Goal: Find specific page/section: Find specific page/section

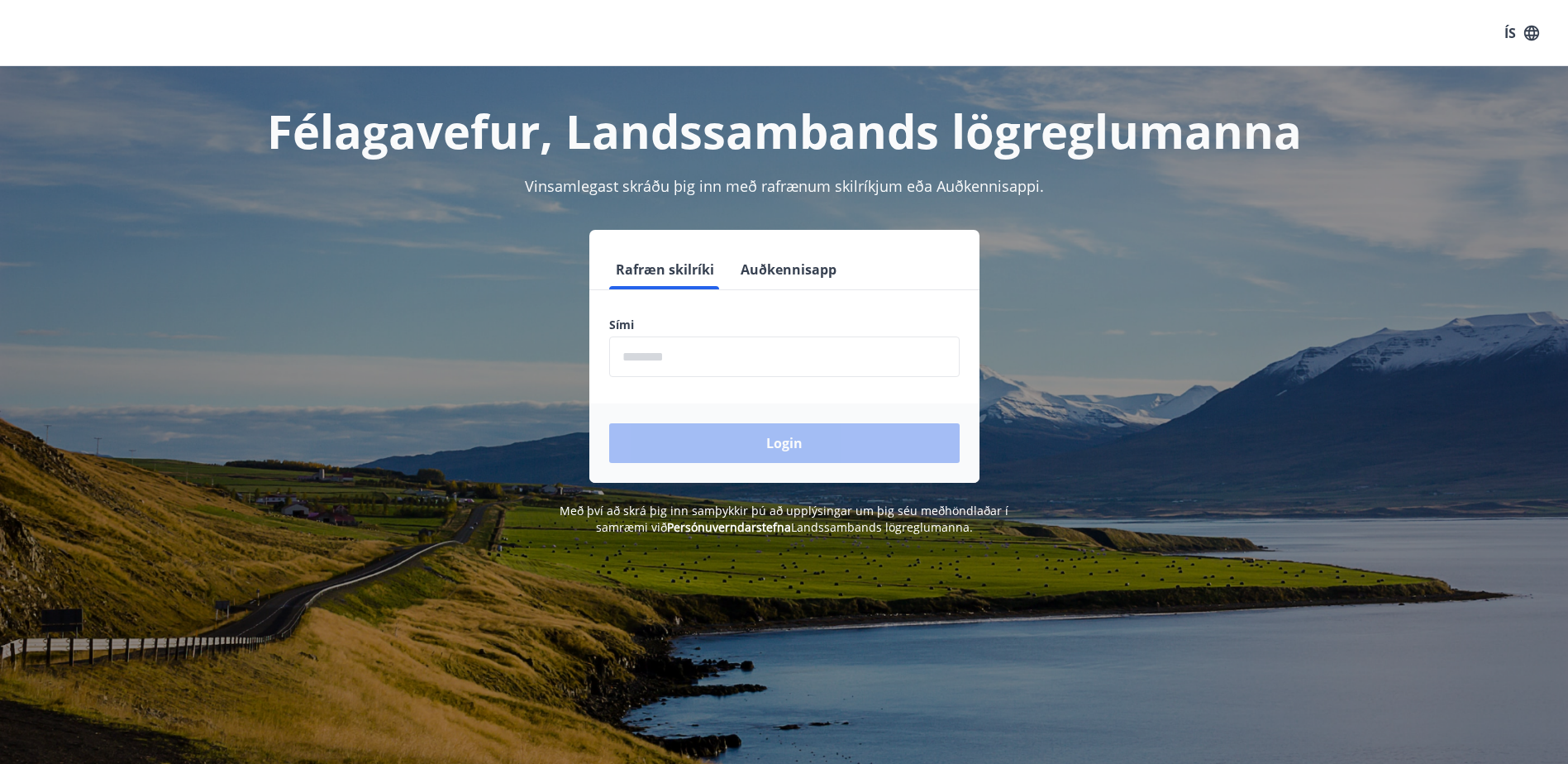
click at [721, 365] on input "phone" at bounding box center [784, 357] width 350 height 40
type input "********"
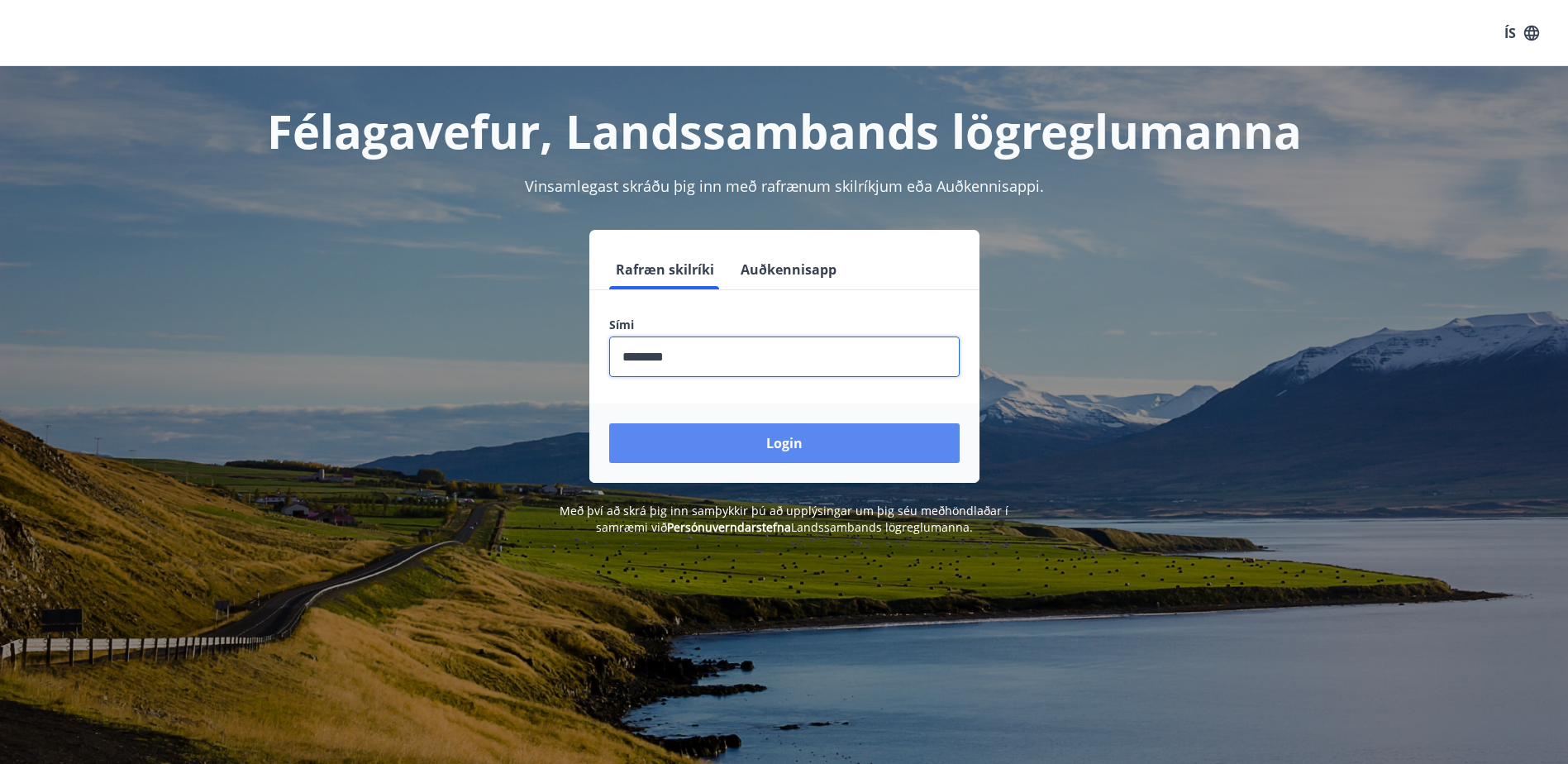
click at [785, 452] on button "Login" at bounding box center [784, 443] width 350 height 39
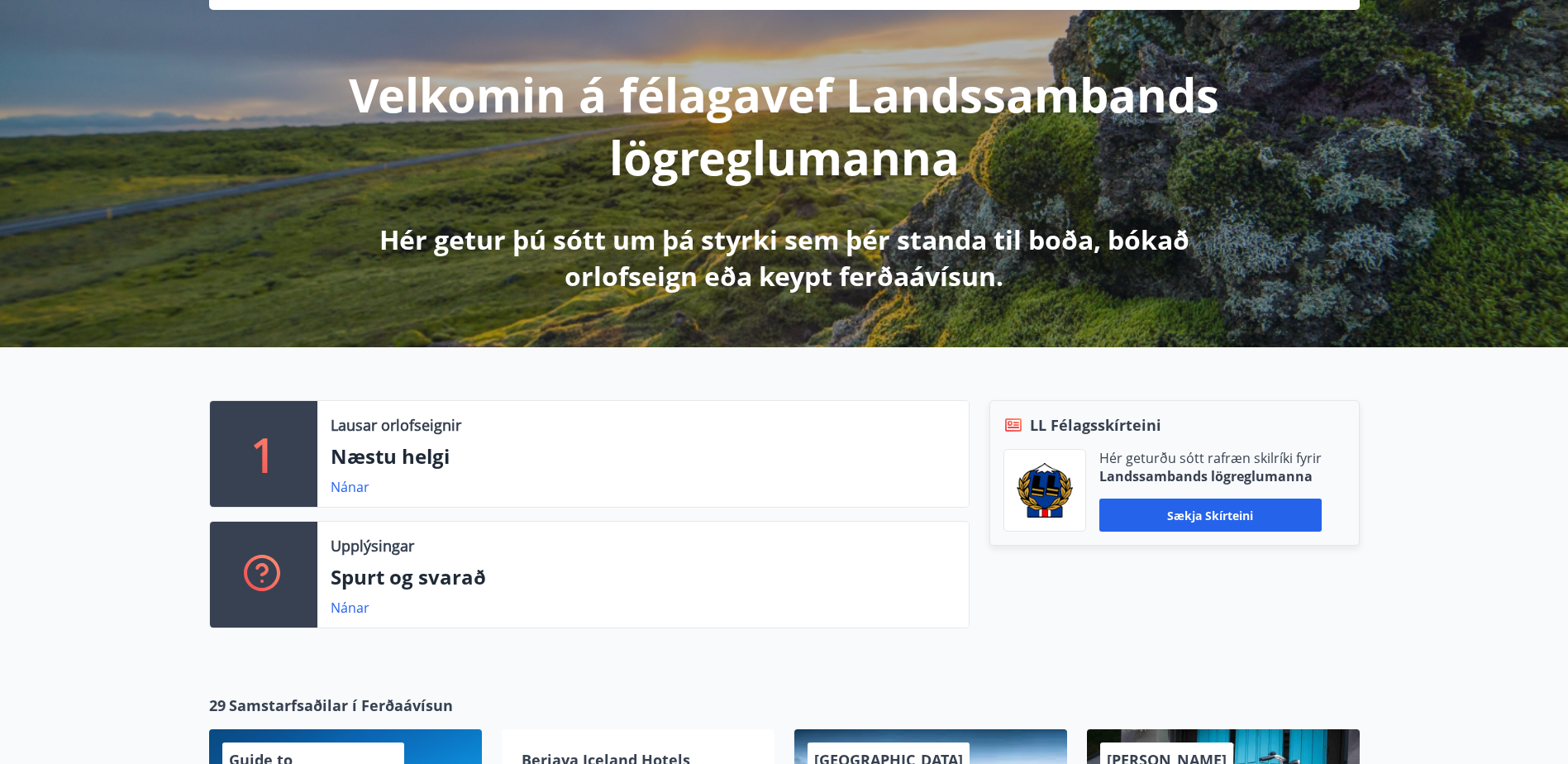
scroll to position [248, 0]
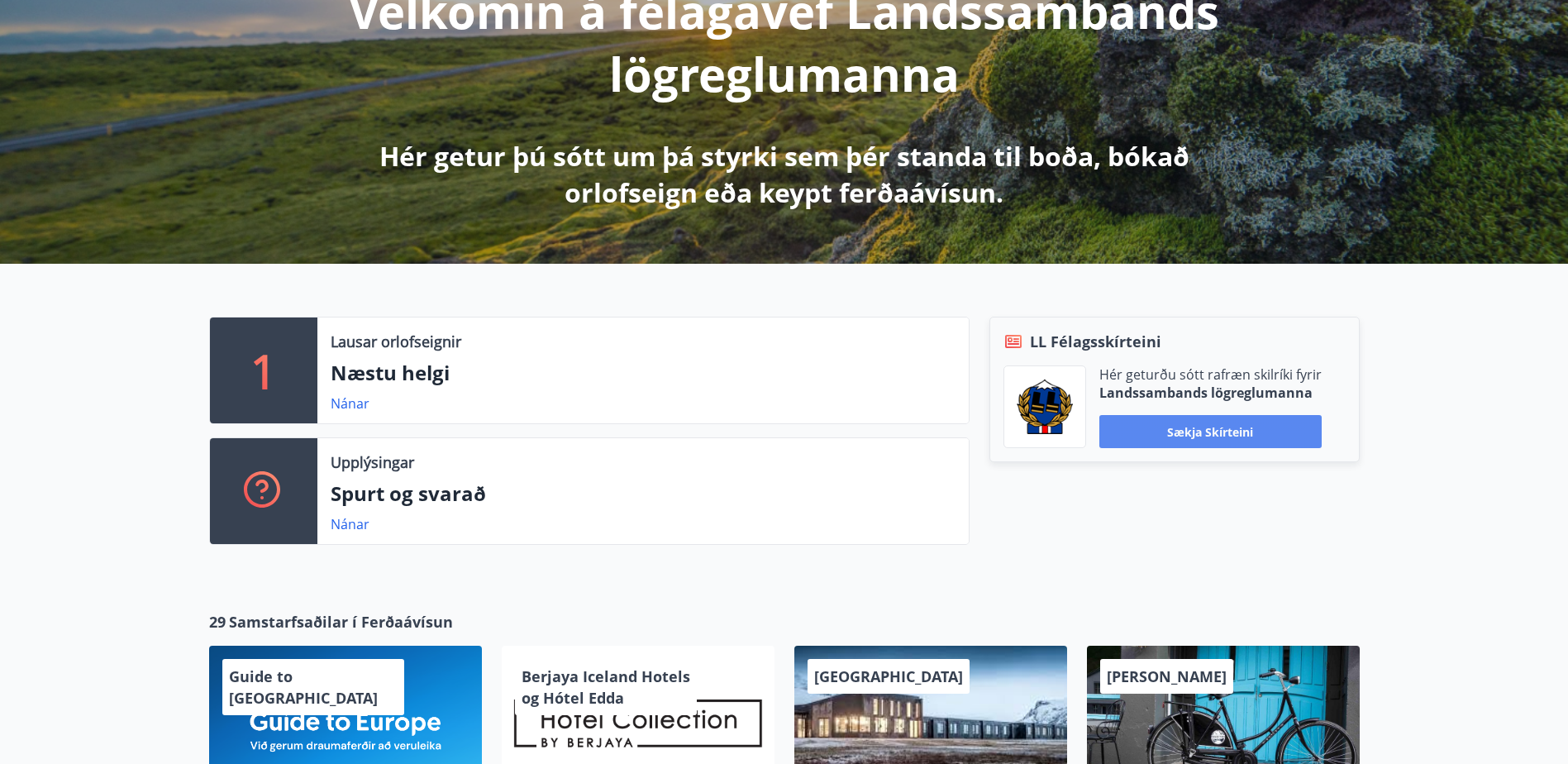
click at [1232, 426] on button "Sækja skírteini" at bounding box center [1211, 432] width 222 height 33
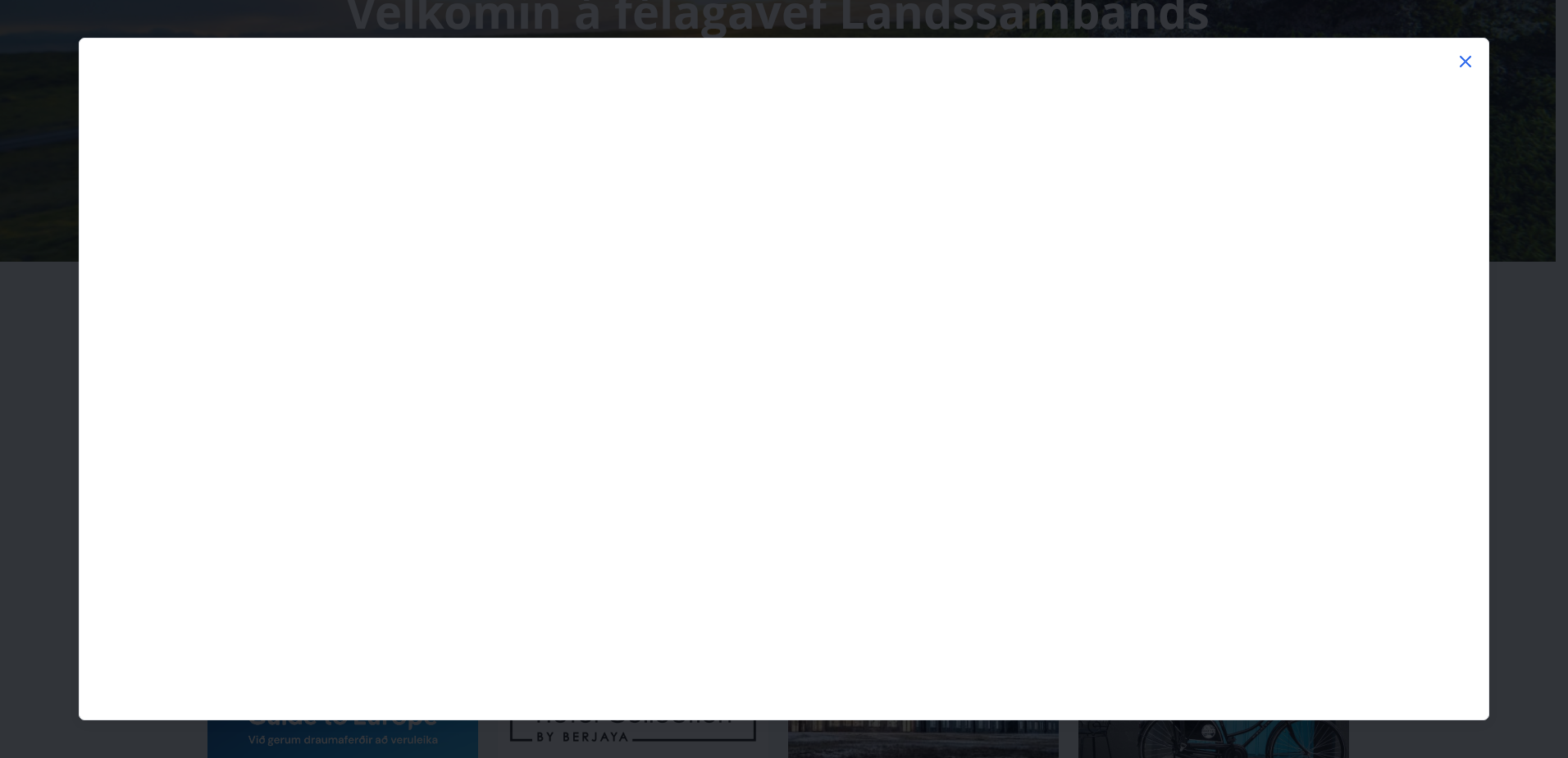
click at [1470, 61] on icon at bounding box center [1466, 61] width 20 height 20
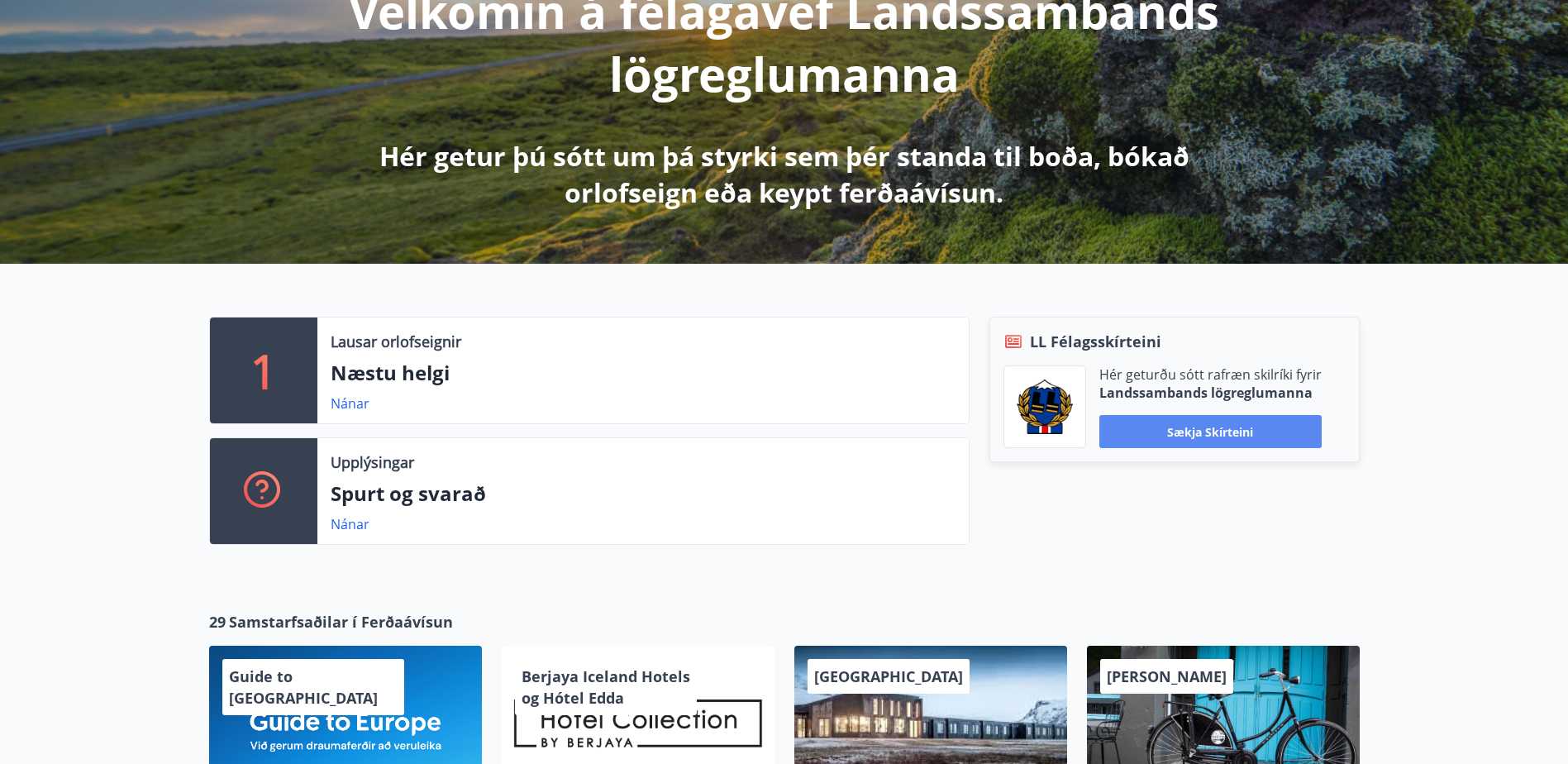
click at [1195, 433] on button "Sækja skírteini" at bounding box center [1211, 432] width 222 height 33
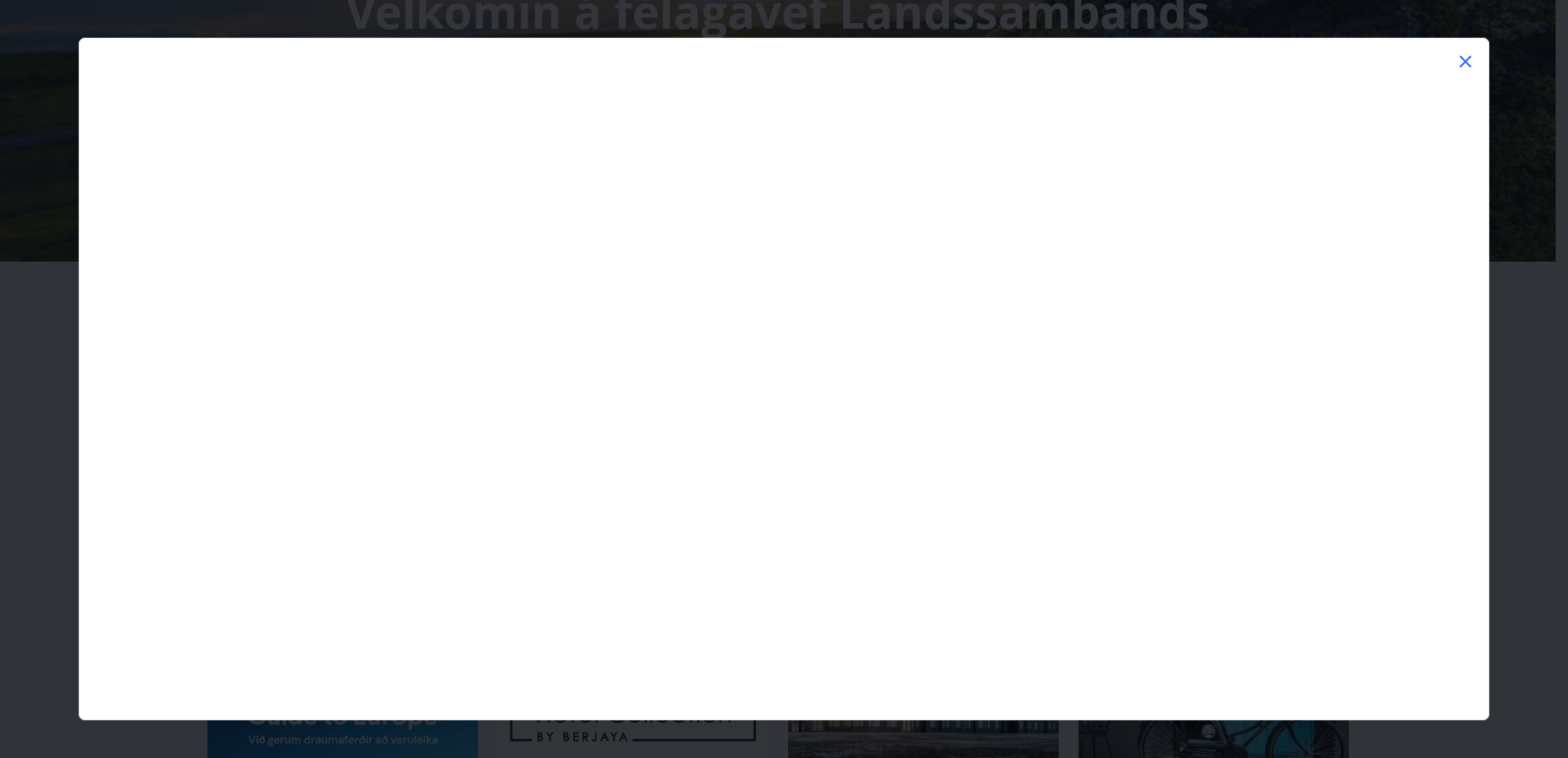
click at [1470, 56] on icon at bounding box center [1466, 61] width 20 height 20
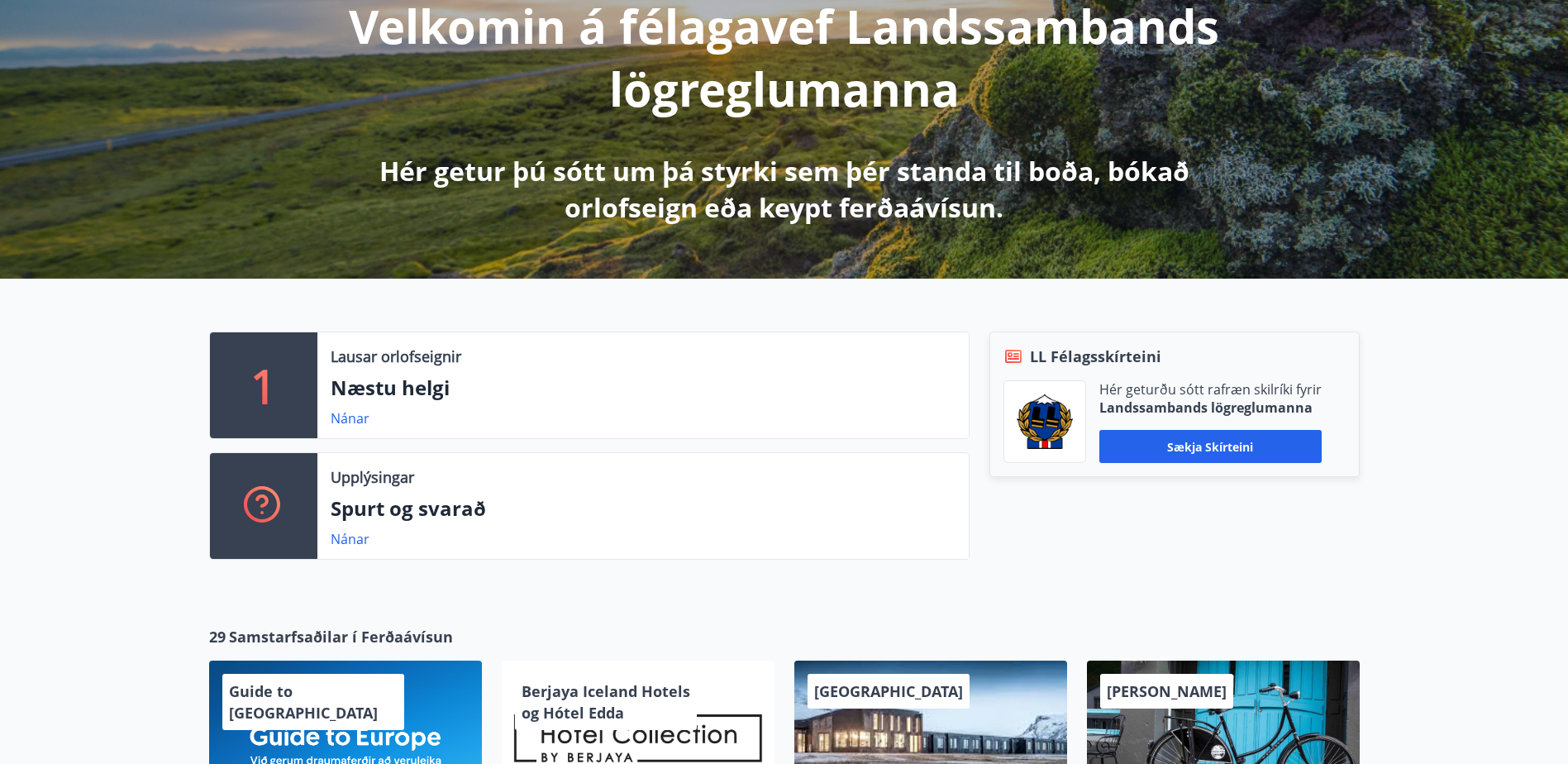
scroll to position [165, 0]
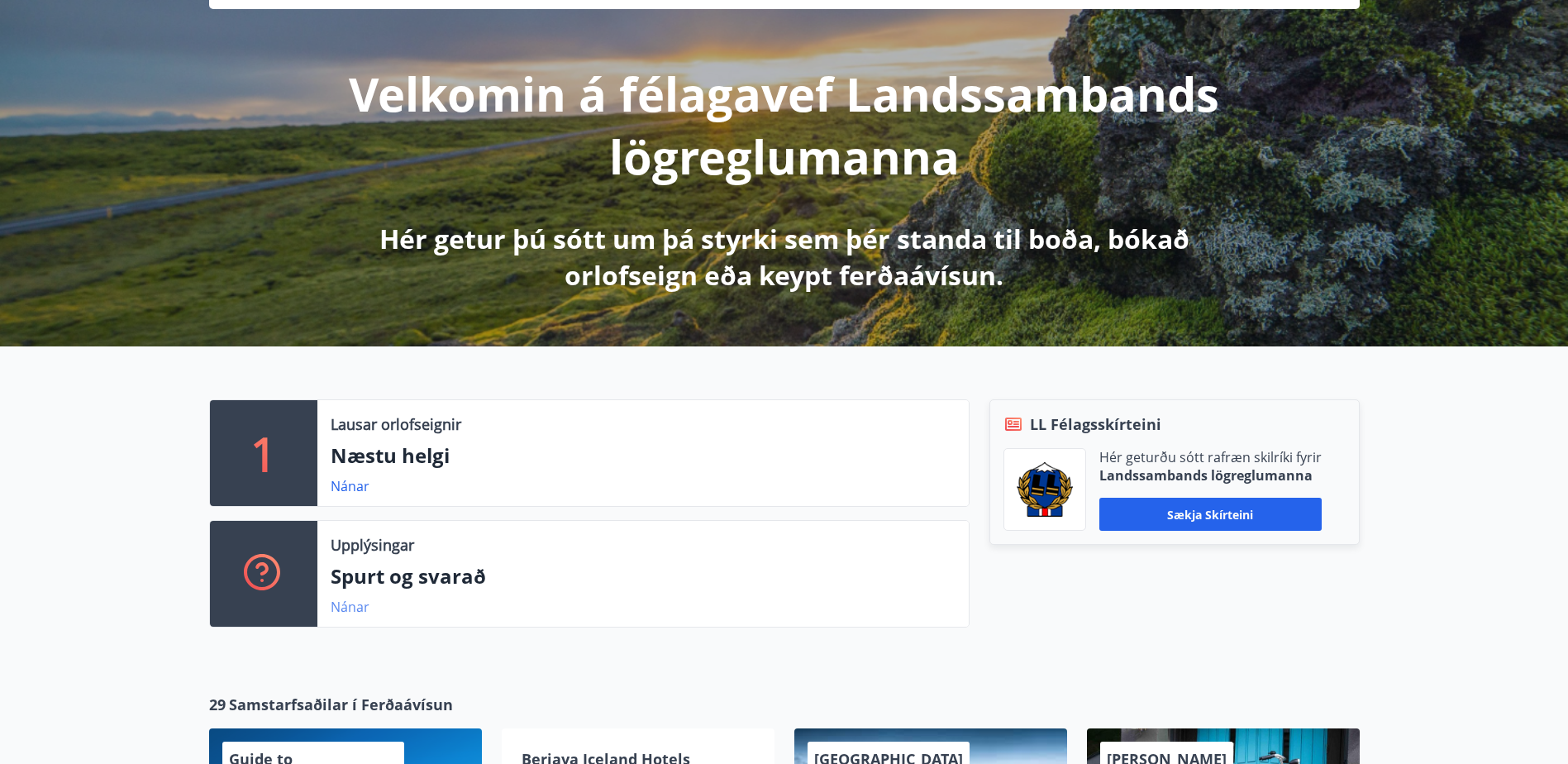
click at [343, 605] on link "Nánar" at bounding box center [349, 607] width 38 height 18
